Goal: Task Accomplishment & Management: Complete application form

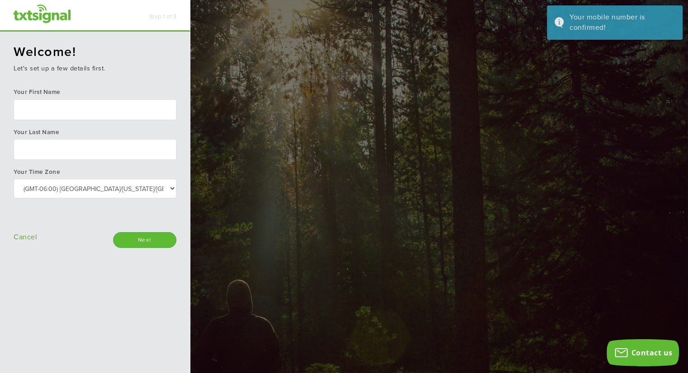
click at [90, 111] on input "text" at bounding box center [95, 109] width 163 height 21
type input "Mickey"
click at [94, 143] on input "text" at bounding box center [95, 149] width 163 height 21
type input "Bell"
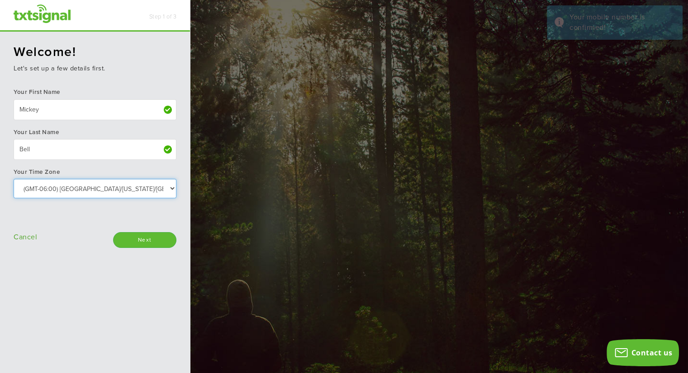
click at [119, 189] on select "Select: (GMT-10:00) America/Adak (GMT-10:00) Hawaii (GMT-09:00) Alaska (GMT-09:…" at bounding box center [95, 188] width 163 height 19
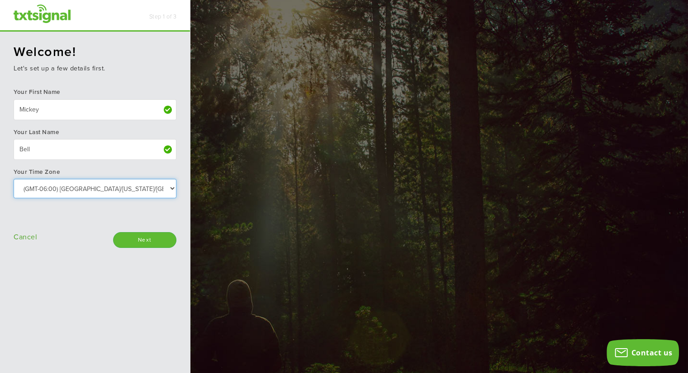
select select "Central Time (US & Canada)"
click at [14, 179] on select "Select: (GMT-10:00) America/Adak (GMT-10:00) Hawaii (GMT-09:00) Alaska (GMT-09:…" at bounding box center [95, 188] width 163 height 19
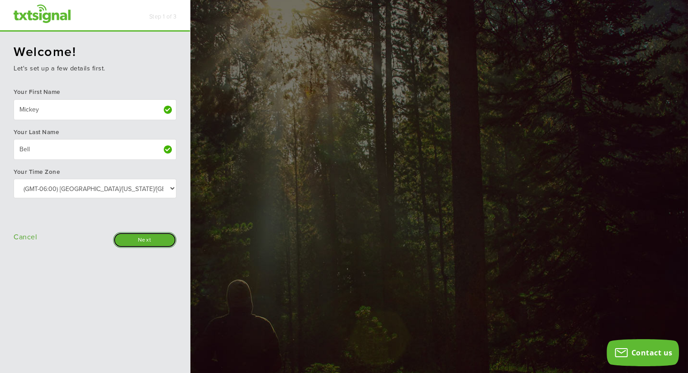
click at [146, 236] on input "Next" at bounding box center [144, 240] width 63 height 16
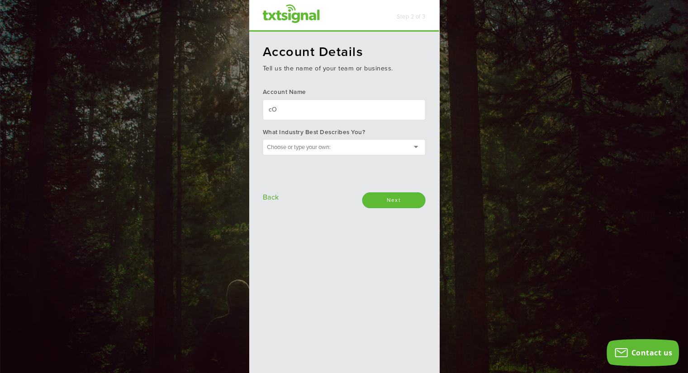
type input "c"
type input "COMEDIAN [PERSON_NAME]"
click at [277, 146] on input "What industry best describes you?" at bounding box center [301, 147] width 68 height 8
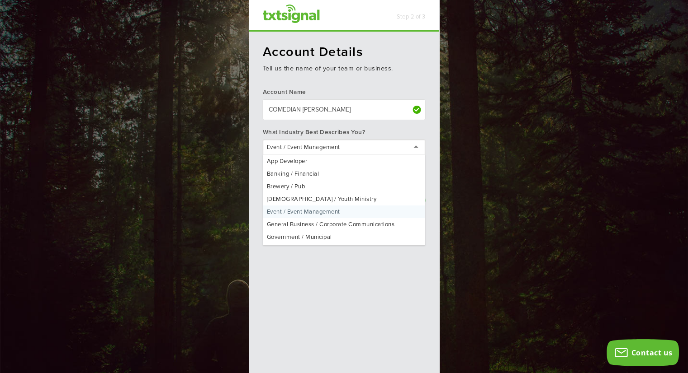
click at [396, 153] on div "Event / Event Management" at bounding box center [344, 147] width 163 height 16
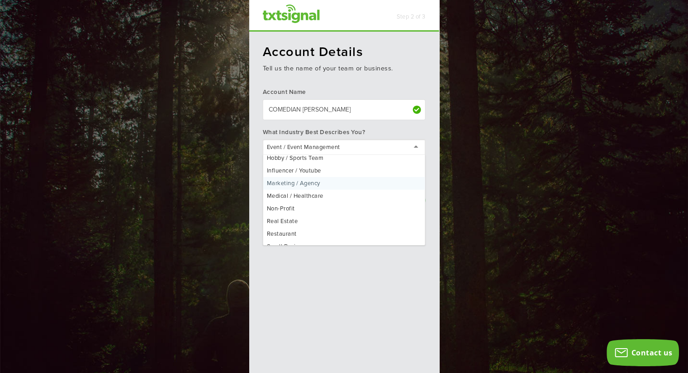
scroll to position [112, 0]
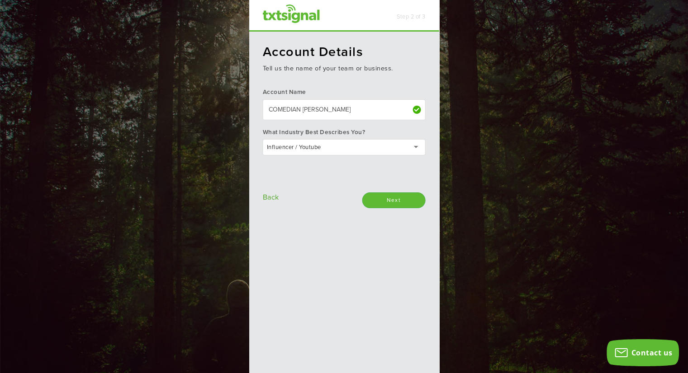
click at [374, 151] on div "Influencer / Youtube" at bounding box center [344, 147] width 163 height 16
click at [320, 161] on div "Account Details Tell us the name of your team or business. Account Name COMEDIA…" at bounding box center [344, 203] width 190 height 343
click at [393, 195] on input "Next" at bounding box center [393, 201] width 63 height 16
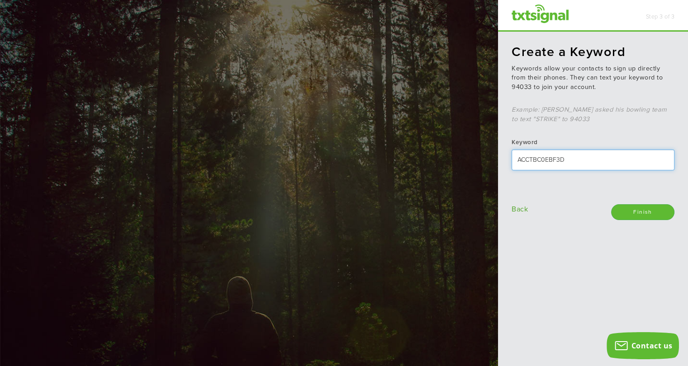
drag, startPoint x: 580, startPoint y: 156, endPoint x: 398, endPoint y: 184, distance: 184.3
click at [398, 0] on html "Step 3 of 3 txtsignal Create a Keyword Keywords allow your contacts to sign up …" at bounding box center [344, 0] width 688 height 0
drag, startPoint x: 590, startPoint y: 163, endPoint x: 518, endPoint y: 166, distance: 72.4
click at [518, 166] on input "ACCTBC0EBF3D" at bounding box center [592, 160] width 163 height 21
type input "LAUGH"
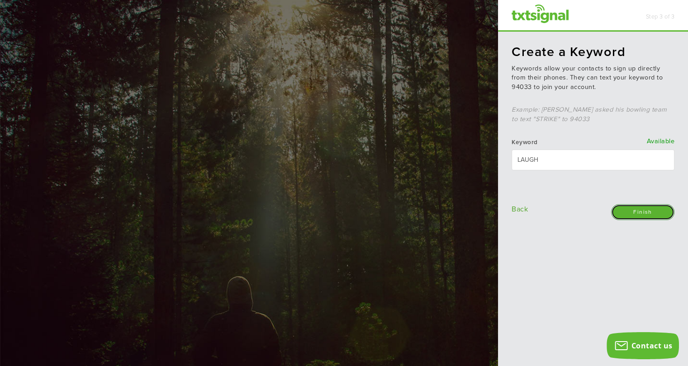
click at [656, 212] on input "Finish" at bounding box center [642, 212] width 63 height 16
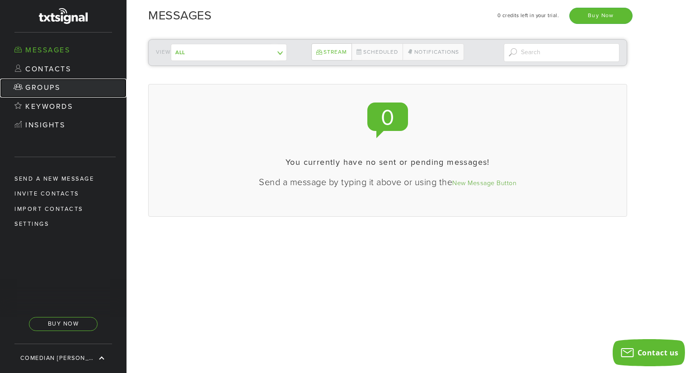
click at [50, 85] on link "Groups" at bounding box center [63, 88] width 127 height 19
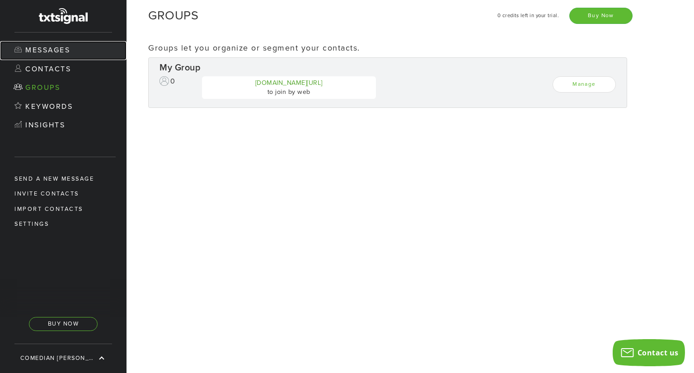
click at [55, 47] on link "Messages" at bounding box center [63, 50] width 127 height 19
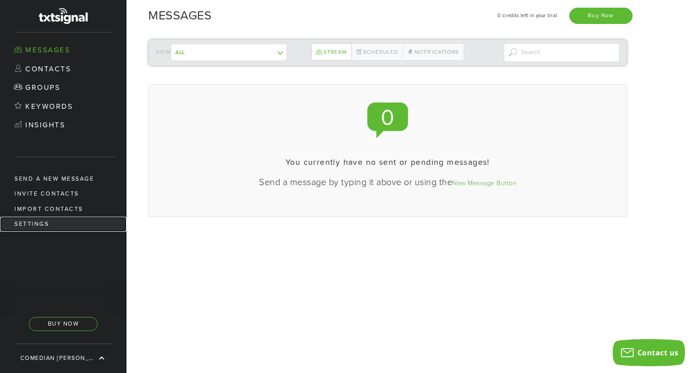
click at [46, 222] on link "Settings" at bounding box center [63, 224] width 127 height 15
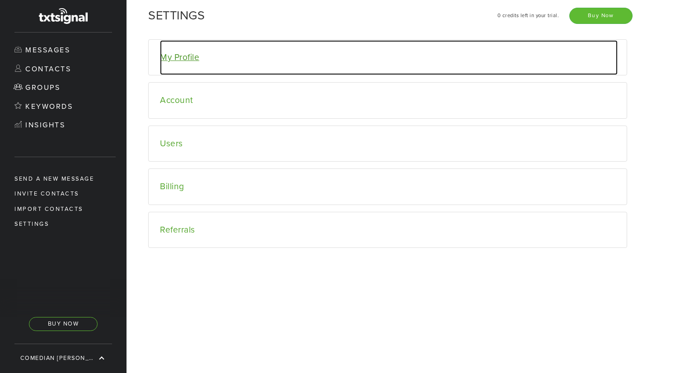
click at [177, 54] on link "My Profile" at bounding box center [389, 57] width 458 height 35
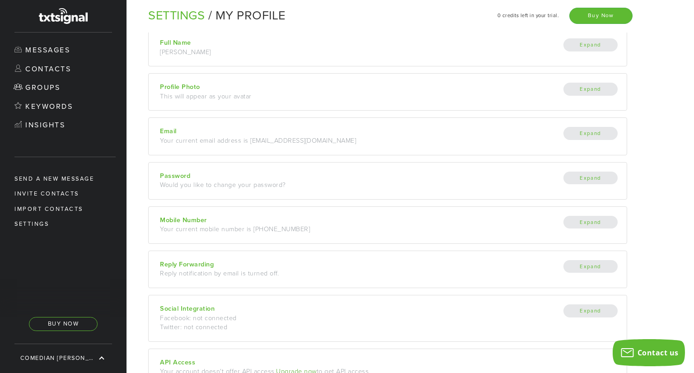
scroll to position [73, 0]
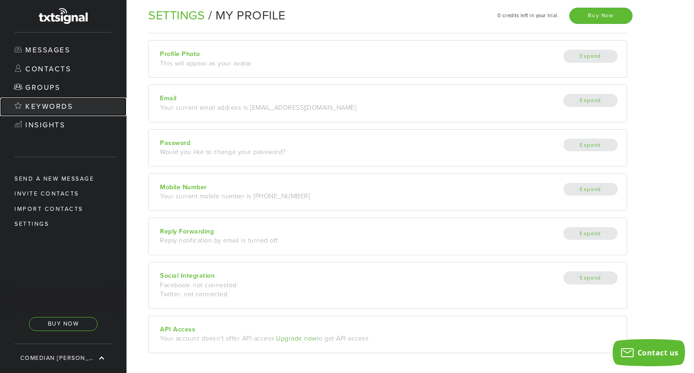
click at [49, 104] on link "Keywords" at bounding box center [63, 107] width 127 height 19
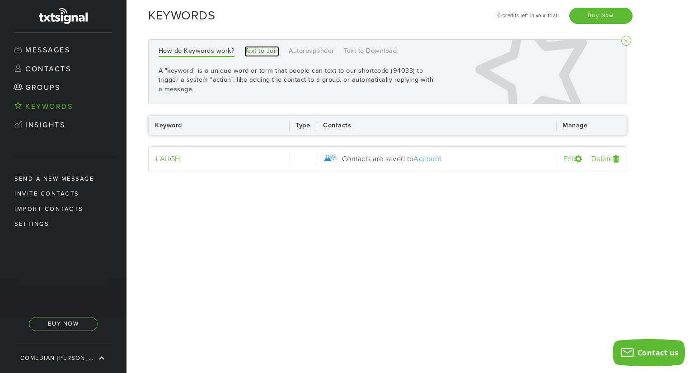
click at [259, 51] on link "Text to Join" at bounding box center [262, 51] width 35 height 11
click at [305, 52] on link "Autoresponder" at bounding box center [312, 51] width 46 height 11
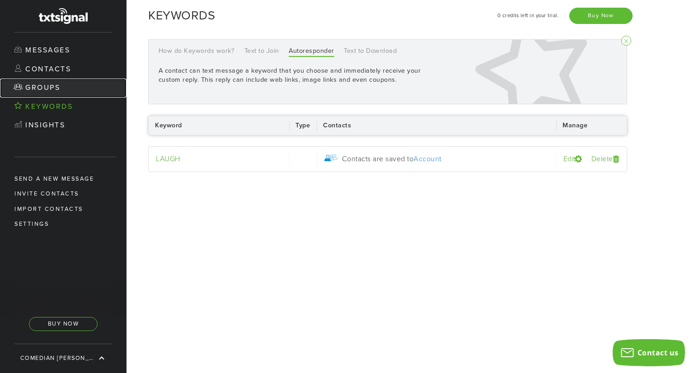
click at [48, 88] on link "Groups" at bounding box center [63, 88] width 127 height 19
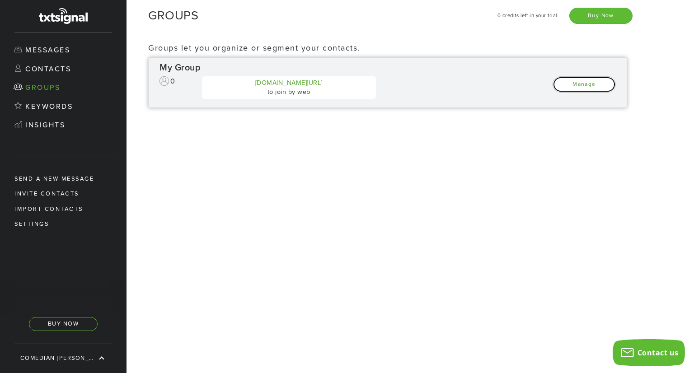
click at [585, 83] on link "Manage" at bounding box center [584, 84] width 63 height 16
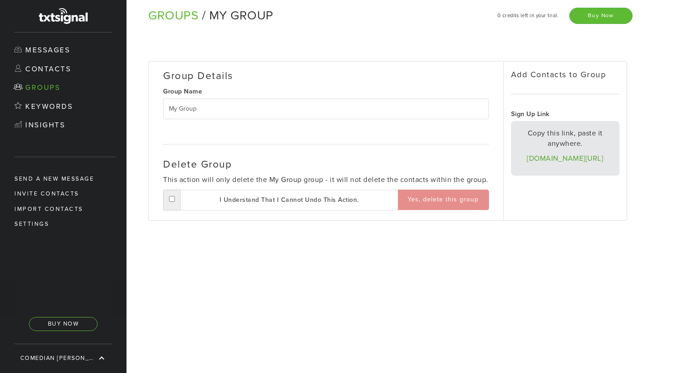
drag, startPoint x: 199, startPoint y: 109, endPoint x: 148, endPoint y: 112, distance: 50.7
click at [149, 112] on div "Group Details Group Name My Group Delete Group This action will only delete the…" at bounding box center [326, 140] width 355 height 159
type input "d"
type input "D"
type input "MICKEYS MESSAGES"
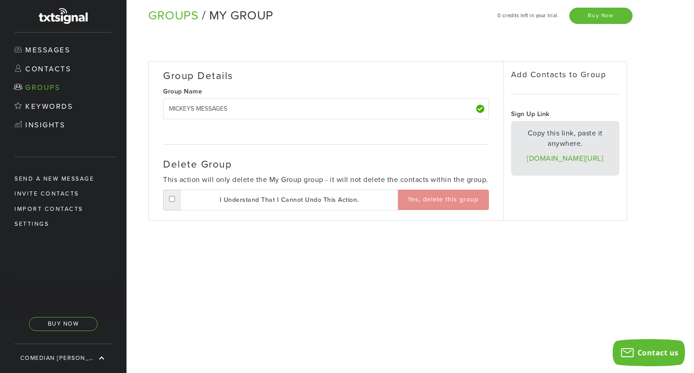
click at [396, 138] on div "Group Details Group Name MICKEYS MESSAGES Delete Group This action will only de…" at bounding box center [326, 140] width 355 height 159
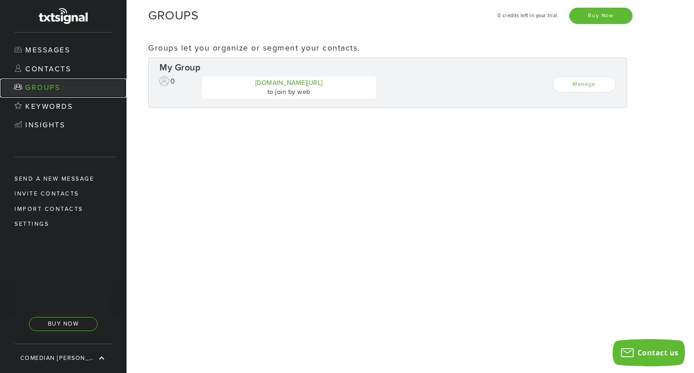
click at [40, 84] on link "Groups" at bounding box center [63, 88] width 127 height 19
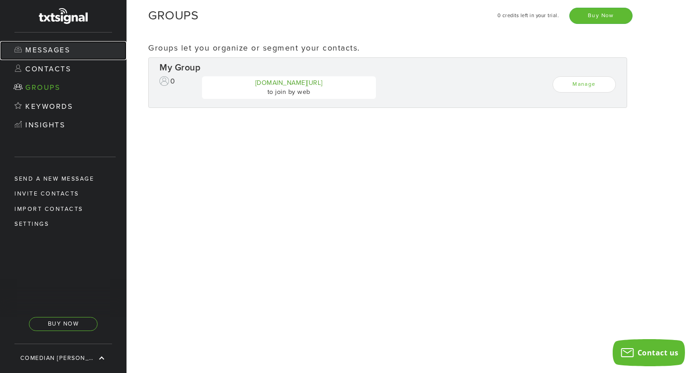
click at [50, 46] on link "Messages" at bounding box center [63, 50] width 127 height 19
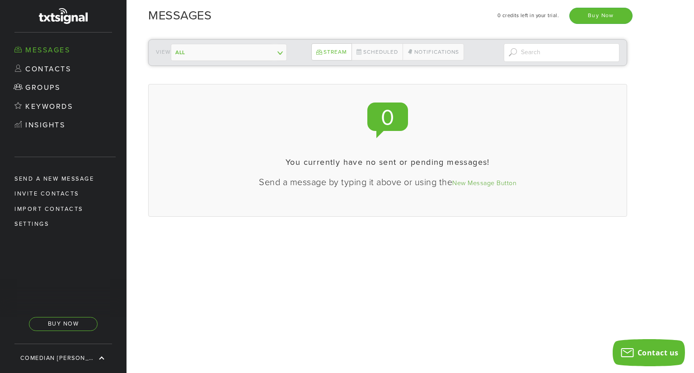
click at [284, 53] on select "All My Group ------------- Contacts not in a group" at bounding box center [229, 52] width 116 height 17
click at [65, 175] on link "Send a new message" at bounding box center [63, 179] width 127 height 15
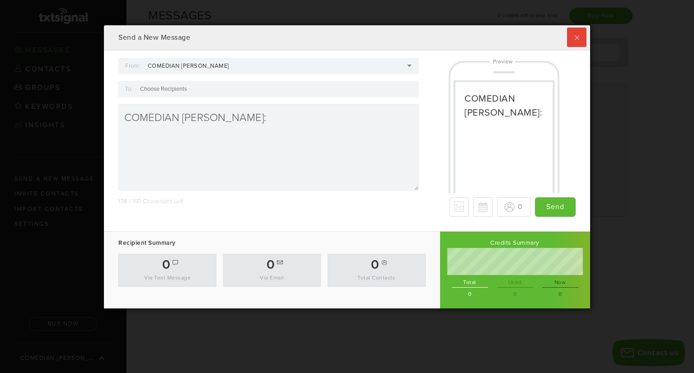
scroll to position [282, 481]
click at [264, 91] on div at bounding box center [277, 89] width 283 height 16
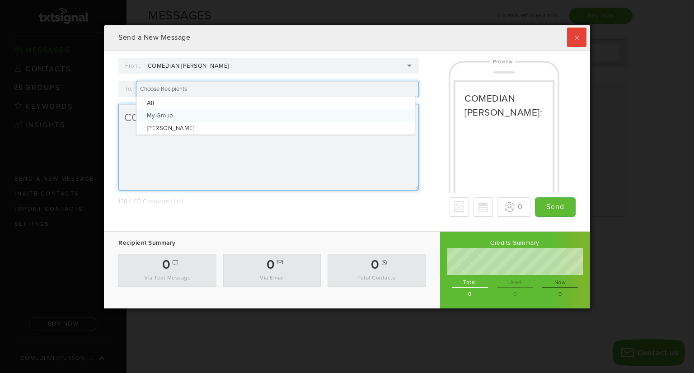
click at [250, 160] on textarea "COMEDIAN MICKEY BELL:" at bounding box center [268, 147] width 300 height 87
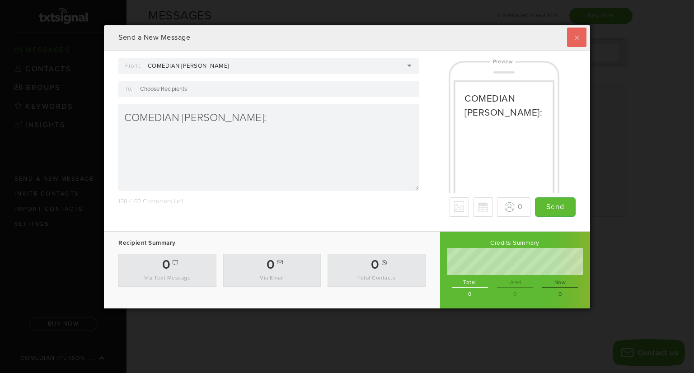
click at [568, 41] on label at bounding box center [576, 37] width 19 height 19
click at [0, 0] on input "checkbox" at bounding box center [0, 0] width 0 height 0
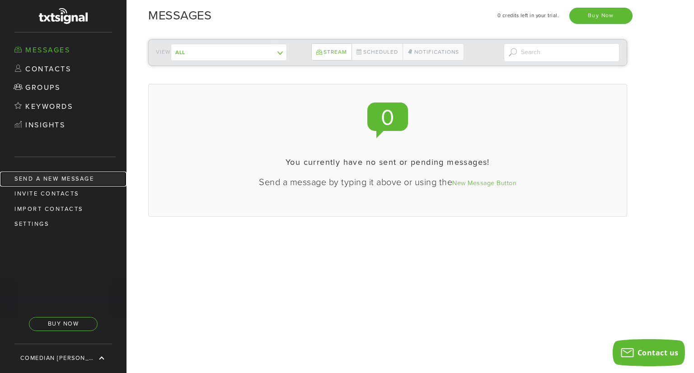
click at [61, 178] on link "Send a new message" at bounding box center [63, 179] width 127 height 15
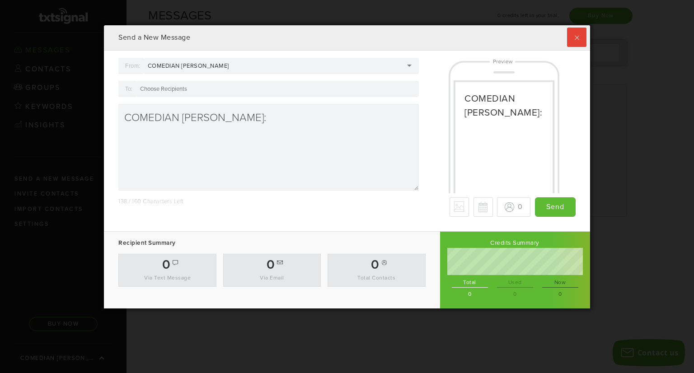
drag, startPoint x: 277, startPoint y: 129, endPoint x: 86, endPoint y: 136, distance: 191.4
click at [86, 136] on div "Send a New Message From: COMEDIAN MICKEY BELL COMEDIAN MICKEY BELL COMEDIAN MIC…" at bounding box center [347, 186] width 694 height 373
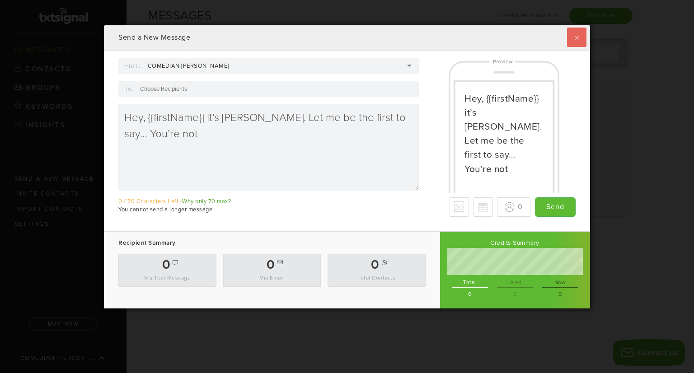
type textarea "Hey, {{firstName}} it’s Mickey. Let me be the first to say… You’re not"
click at [567, 38] on label at bounding box center [576, 37] width 19 height 19
click at [0, 0] on input "checkbox" at bounding box center [0, 0] width 0 height 0
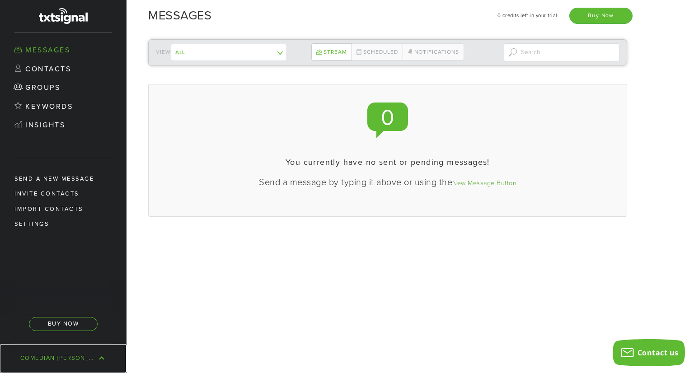
click at [98, 359] on link "COMEDIAN [PERSON_NAME]" at bounding box center [63, 358] width 127 height 29
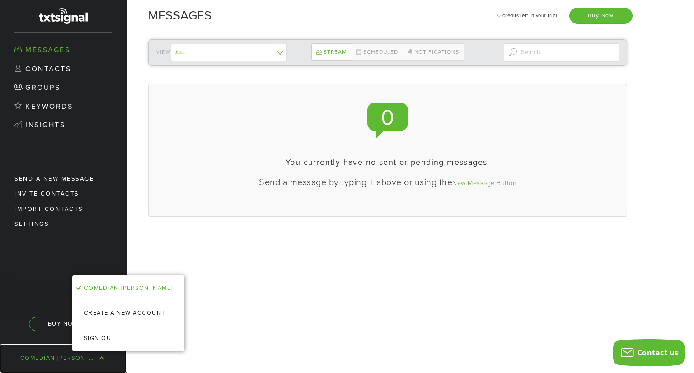
click at [98, 359] on link "COMEDIAN [PERSON_NAME]" at bounding box center [63, 358] width 127 height 29
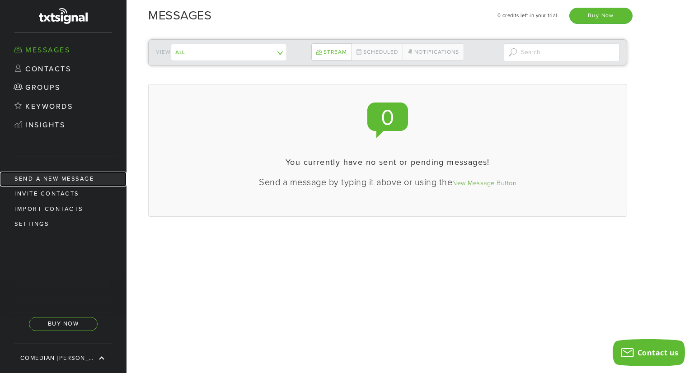
click at [54, 176] on link "Send a new message" at bounding box center [63, 179] width 127 height 15
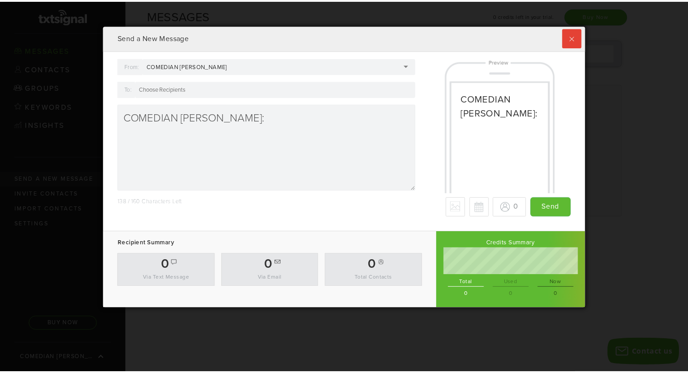
scroll to position [282, 481]
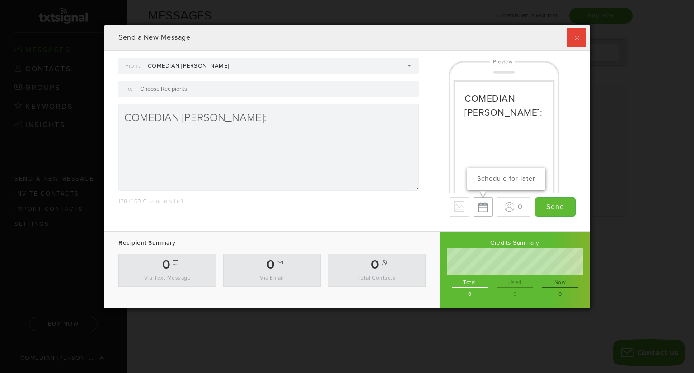
click at [474, 206] on button "Schedule for later" at bounding box center [483, 207] width 19 height 19
type input "Save"
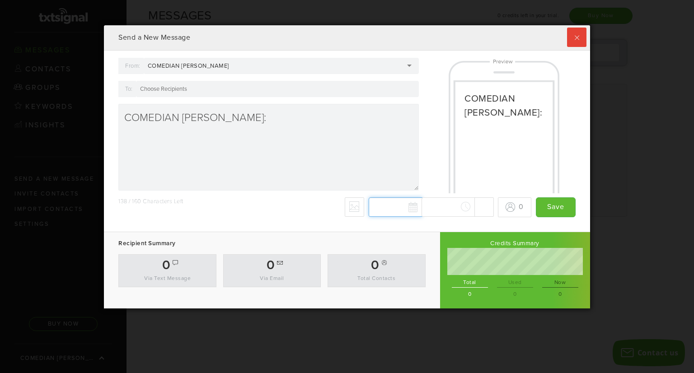
click at [398, 212] on div "Sep 2025 Su Mo Tu We Th Fr Sa 31 1 2 3 4 5 6 7 8 9 10 11 12 13 14 15 16 17 18 1…" at bounding box center [431, 208] width 125 height 20
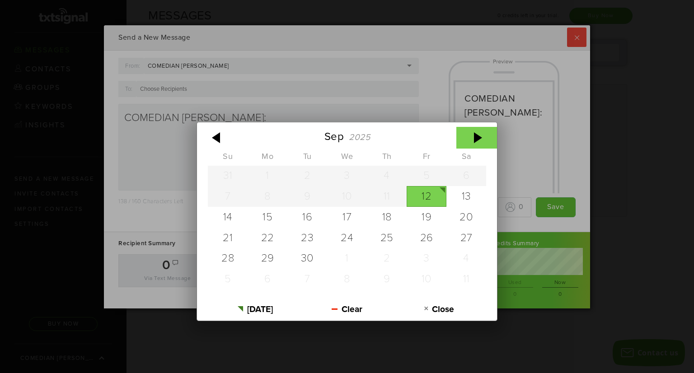
click at [479, 142] on div at bounding box center [477, 138] width 41 height 22
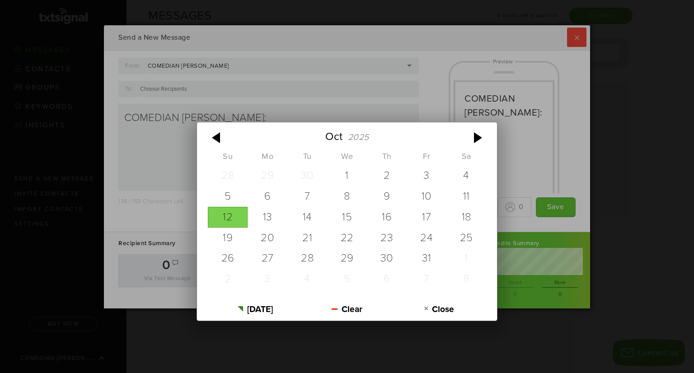
click at [565, 140] on div "Oct 2025 Su Mo Tu We Th Fr Sa 28 29 30 1 2 3 4 5 6 7 8 9 10 11 12 13 14 15 16 1…" at bounding box center [347, 186] width 694 height 373
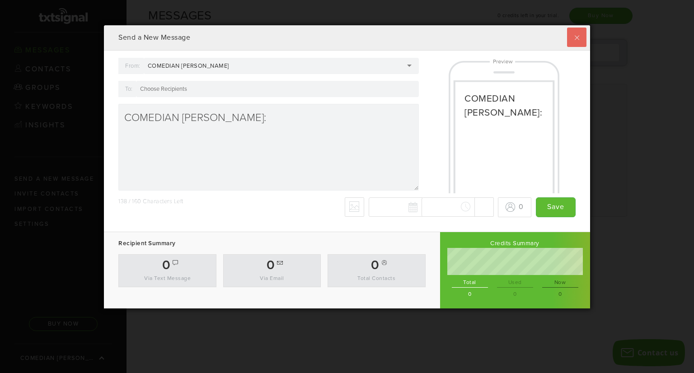
click at [577, 34] on label at bounding box center [576, 37] width 19 height 19
click at [0, 0] on input "checkbox" at bounding box center [0, 0] width 0 height 0
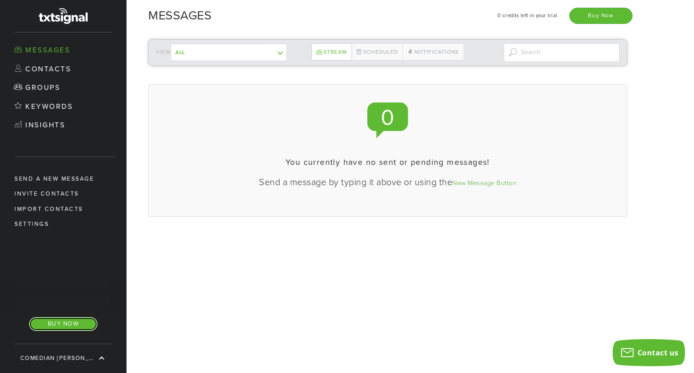
click at [80, 325] on link "Buy Now" at bounding box center [63, 324] width 69 height 14
